Goal: Transaction & Acquisition: Purchase product/service

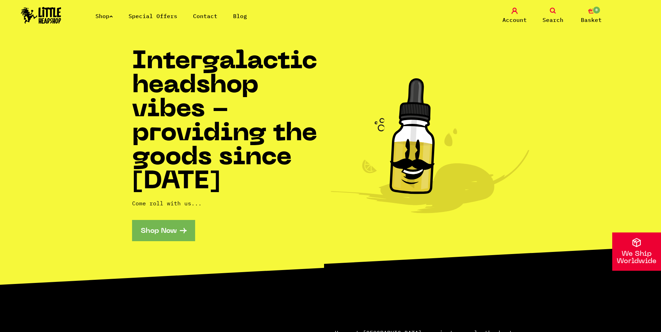
click at [108, 14] on link "Shop" at bounding box center [103, 16] width 17 height 7
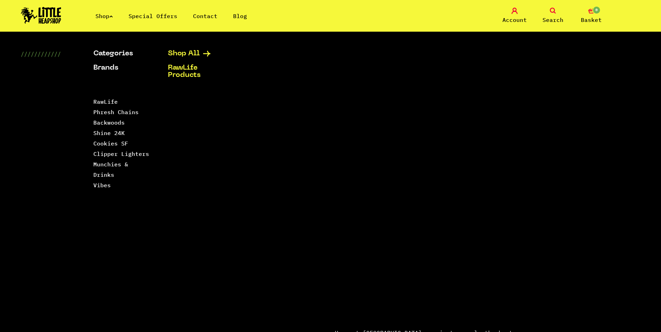
click at [185, 52] on link "Shop All" at bounding box center [196, 53] width 57 height 7
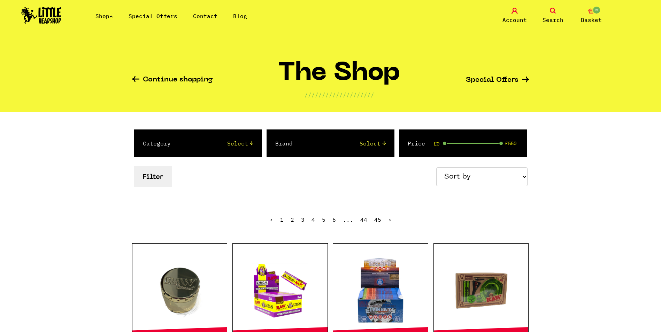
click at [556, 15] on link "Search" at bounding box center [552, 16] width 35 height 16
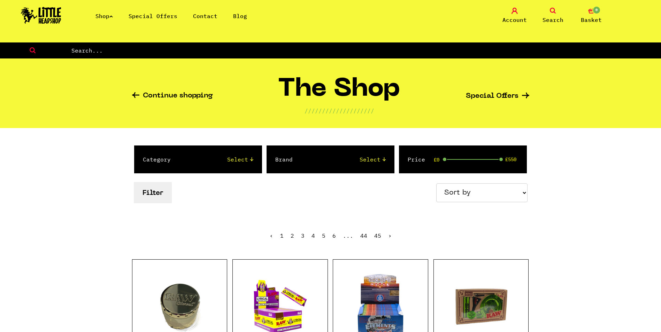
click at [203, 48] on input "text" at bounding box center [366, 50] width 590 height 9
type input "dab"
click at [30, 51] on icon at bounding box center [32, 50] width 65 height 6
click at [90, 51] on input "dab" at bounding box center [366, 50] width 590 height 9
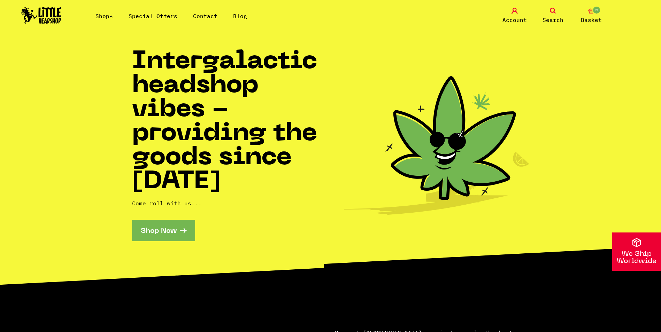
click at [103, 20] on li "Shop" at bounding box center [103, 16] width 17 height 8
click at [105, 14] on link "Shop" at bounding box center [103, 16] width 17 height 7
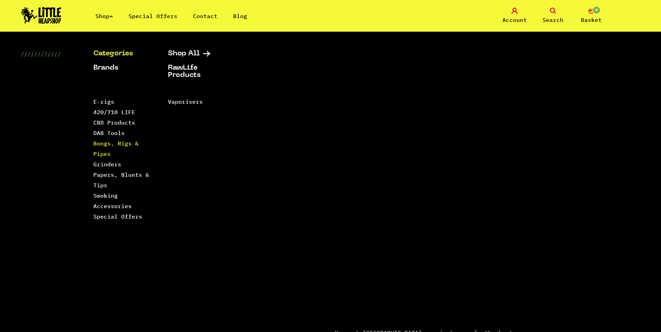
click at [130, 145] on link "Bongs, Rigs & Pipes" at bounding box center [115, 148] width 45 height 17
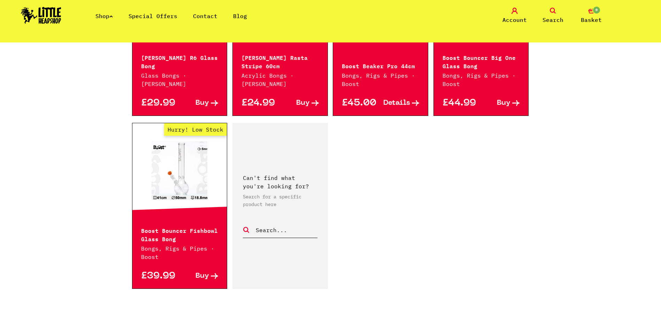
scroll to position [1109, 0]
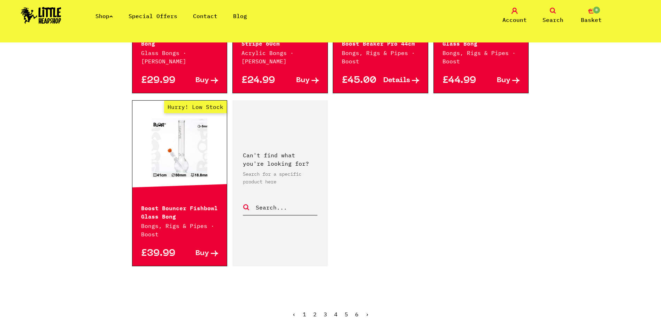
click at [315, 311] on link "2" at bounding box center [314, 314] width 3 height 7
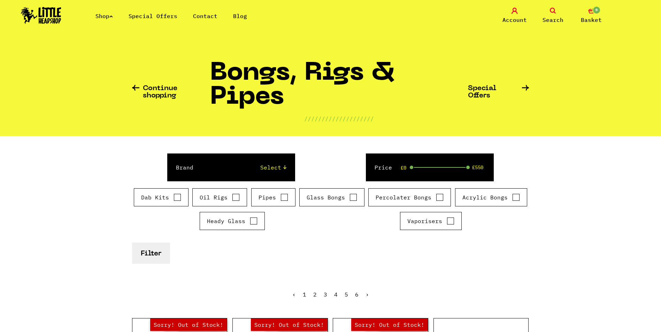
click at [177, 199] on input "Dab Kits" at bounding box center [177, 197] width 8 height 7
checkbox input "true"
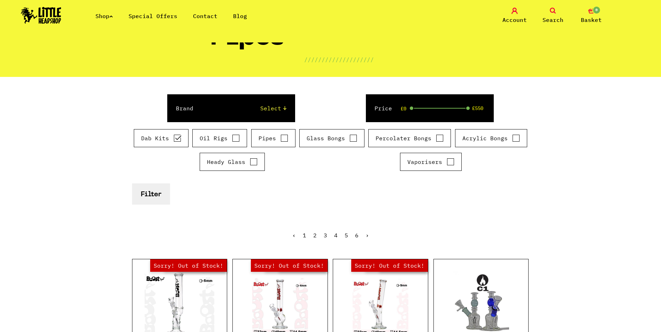
scroll to position [57, 0]
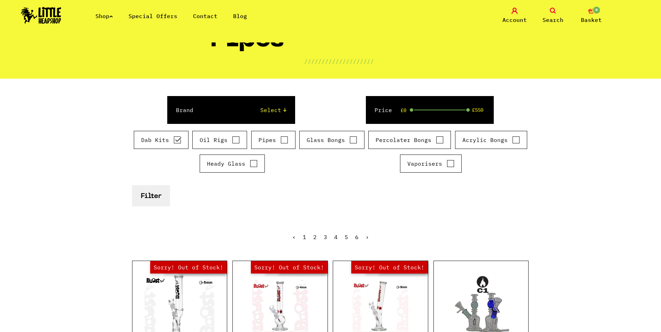
click at [149, 196] on button "Filter" at bounding box center [151, 195] width 38 height 21
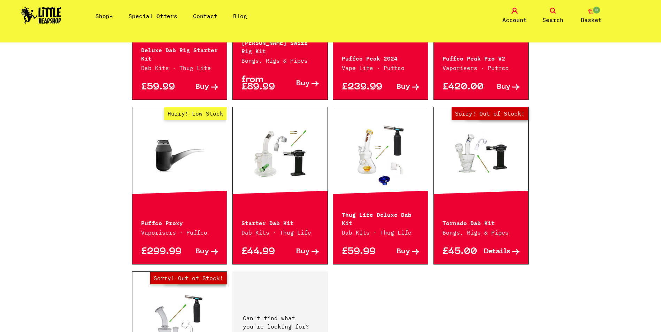
scroll to position [355, 0]
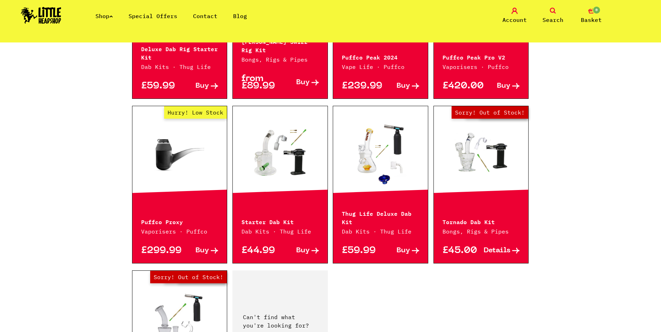
click at [375, 152] on link at bounding box center [380, 153] width 95 height 70
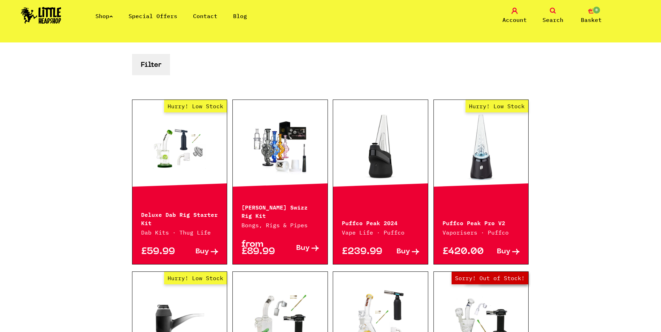
scroll to position [185, 0]
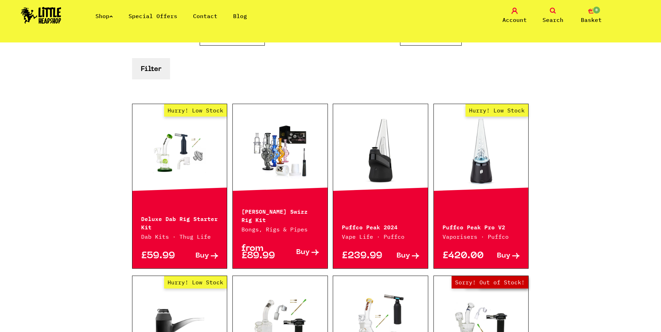
click at [271, 208] on p "Phoenix Star Swizz Rig Kit" at bounding box center [279, 215] width 77 height 17
click at [270, 167] on link at bounding box center [280, 151] width 95 height 70
click at [184, 168] on link "Hurry! Low Stock" at bounding box center [179, 151] width 95 height 70
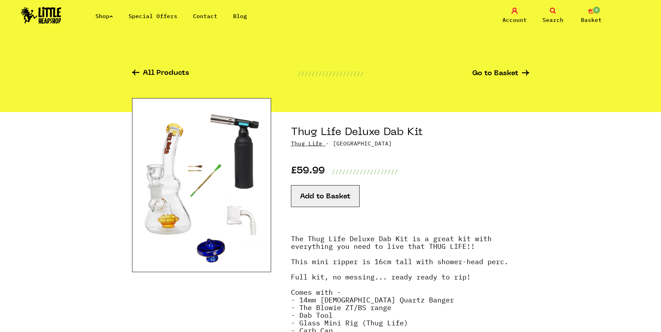
click at [243, 301] on div at bounding box center [201, 254] width 139 height 285
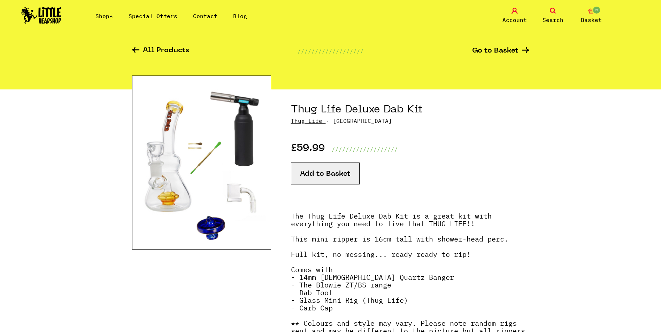
scroll to position [15, 0]
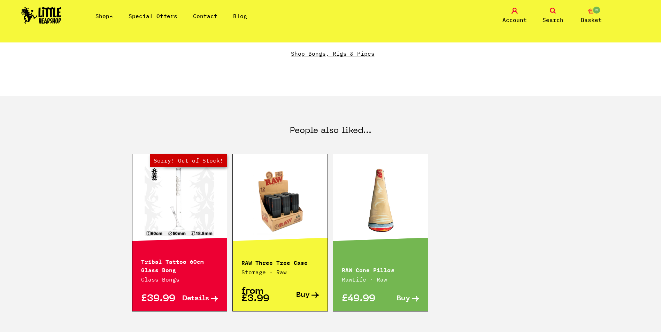
scroll to position [430, 0]
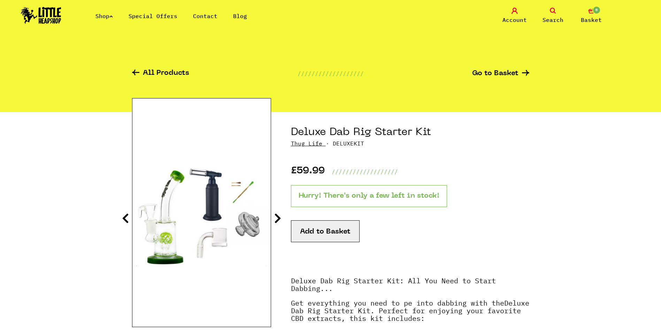
click at [276, 219] on icon at bounding box center [277, 218] width 7 height 11
click at [277, 215] on icon at bounding box center [277, 218] width 7 height 11
